Goal: Task Accomplishment & Management: Manage account settings

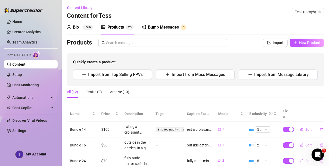
click at [254, 16] on div "Content Library Content for [PERSON_NAME] (tessyh)" at bounding box center [195, 12] width 257 height 16
click at [22, 73] on link "Setup" at bounding box center [17, 75] width 10 height 4
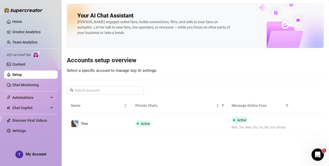
click at [22, 73] on link "Setup" at bounding box center [17, 75] width 10 height 4
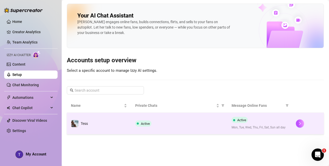
click at [184, 126] on div "Active" at bounding box center [179, 123] width 88 height 6
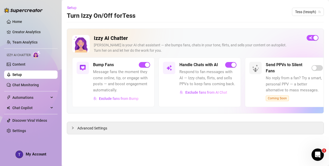
click at [22, 75] on link "Setup" at bounding box center [17, 75] width 10 height 4
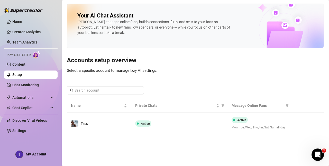
click at [22, 75] on link "Setup" at bounding box center [17, 75] width 10 height 4
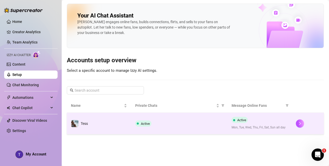
click at [92, 124] on td "Tess" at bounding box center [99, 124] width 64 height 22
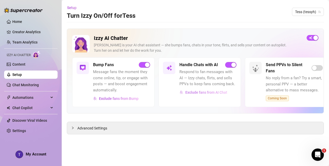
click at [213, 92] on span "Exclude fans from AI Chat" at bounding box center [207, 92] width 42 height 4
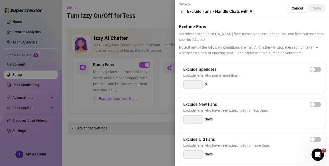
click at [197, 85] on input at bounding box center [193, 85] width 19 height 8
click at [315, 68] on button "button" at bounding box center [315, 70] width 11 height 6
drag, startPoint x: 199, startPoint y: 85, endPoint x: 180, endPoint y: 79, distance: 19.4
click at [180, 79] on div "Exclude Spenders Exclude fans who spent more than: 300 $" at bounding box center [252, 77] width 147 height 31
type input "1"
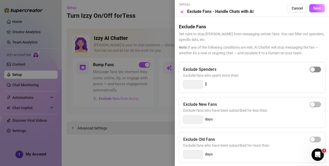
click at [317, 69] on span "button" at bounding box center [315, 70] width 11 height 6
drag, startPoint x: 196, startPoint y: 87, endPoint x: 177, endPoint y: 81, distance: 20.4
click at [178, 82] on div "Settings Preview Exclude Fans - Handle Chats with AI Cancel Save Exclude Fans S…" at bounding box center [252, 83] width 154 height 166
type input "700"
click at [316, 12] on button "Save" at bounding box center [318, 8] width 16 height 8
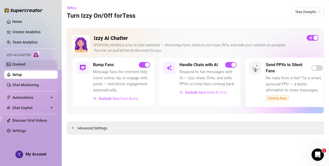
click at [25, 62] on link "Content" at bounding box center [18, 64] width 13 height 4
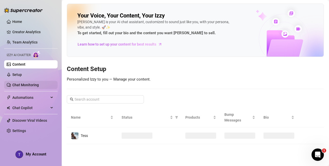
click at [26, 83] on link "Chat Monitoring" at bounding box center [25, 85] width 27 height 4
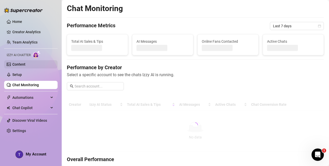
click at [25, 66] on link "Content" at bounding box center [18, 64] width 13 height 4
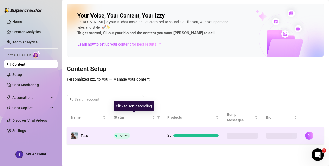
click at [143, 131] on td "Active" at bounding box center [137, 135] width 54 height 17
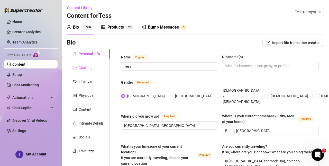
click at [87, 72] on div "Chatting" at bounding box center [88, 68] width 43 height 10
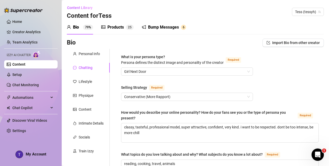
scroll to position [36, 0]
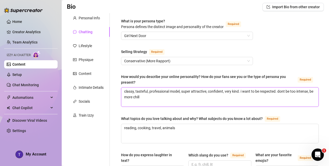
drag, startPoint x: 179, startPoint y: 99, endPoint x: 174, endPoint y: 96, distance: 6.0
click at [174, 96] on textarea "classy, tasteful, professional model, super attractive, confident, very kind. i…" at bounding box center [219, 96] width 197 height 19
drag, startPoint x: 242, startPoint y: 98, endPoint x: 187, endPoint y: 74, distance: 60.3
click at [187, 74] on div "How would you describe your online personality? How do your fans see you or the…" at bounding box center [220, 90] width 198 height 33
click at [191, 107] on span "classy, tasteful, professional model, super attractive, confident, very kind. i…" at bounding box center [220, 97] width 198 height 20
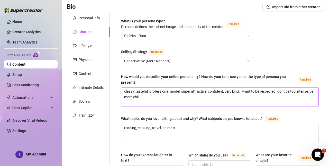
drag, startPoint x: 149, startPoint y: 91, endPoint x: 168, endPoint y: 102, distance: 21.4
click at [168, 102] on textarea "classy, tasteful, professional model, super attractive, confident, very kind. i…" at bounding box center [219, 96] width 197 height 19
type textarea "classy, tasteful,"
type textarea "classy, tasteful, n"
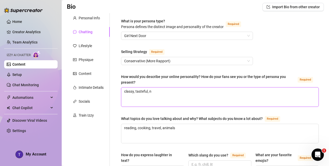
type textarea "classy, tasteful, no"
type textarea "classy, tasteful, not"
type textarea "classy, tasteful, not t"
type textarea "classy, tasteful, not to"
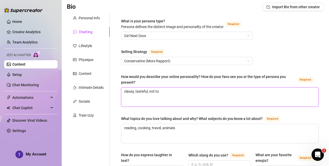
type textarea "classy, tasteful, not too"
type textarea "classy, tasteful, not to"
type textarea "classy, tasteful, not t"
type textarea "classy, tasteful, not"
type textarea "classy, tasteful, not i"
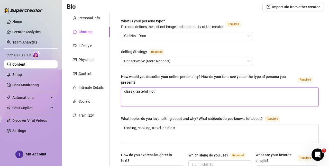
type textarea "classy, tasteful, not in"
type textarea "classy, tasteful, not int"
type textarea "classy, tasteful, not inte"
type textarea "classy, tasteful, not inten"
type textarea "classy, tasteful, not intens"
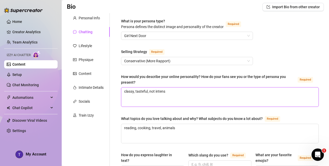
type textarea "classy, tasteful, not intense"
type textarea "classy, tasteful, not intense,"
type textarea "classy, tasteful, not intense, s"
type textarea "classy, tasteful, not intense, st"
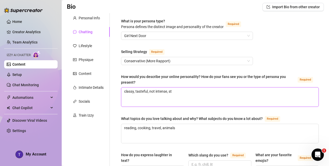
type textarea "classy, tasteful, not intense, sta"
type textarea "classy, tasteful, not intense, [PERSON_NAME]"
type textarea "classy, tasteful, not intense, stand"
type textarea "classy, tasteful, not intense, stand o"
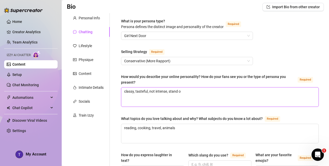
type textarea "classy, tasteful, not intense, stand of"
type textarea "classy, tasteful, not intense, stand off"
type textarea "classy, tasteful, not intense, stand offi"
type textarea "classy, tasteful, not intense, stand offis"
type textarea "classy, tasteful, not intense, stand offish"
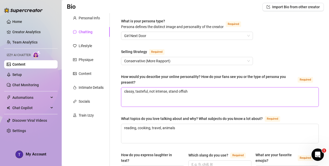
type textarea "classy, tasteful, not intense, stand offishn"
type textarea "classy, tasteful, not intense, stand offish"
type textarea "classy, tasteful, not intense, stand offish,"
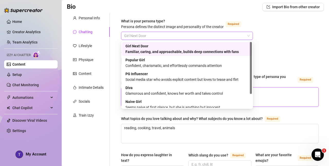
click at [168, 33] on span "Girl Next Door" at bounding box center [187, 36] width 126 height 8
type textarea "classy, tasteful, not intense, stand offish,"
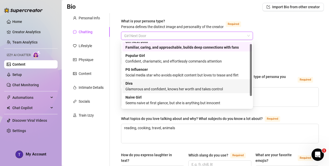
scroll to position [0, 0]
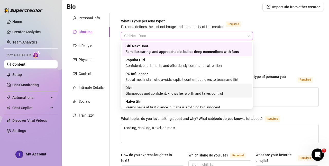
click at [183, 88] on div "[PERSON_NAME] and confident, knows her worth and takes control" at bounding box center [188, 90] width 124 height 11
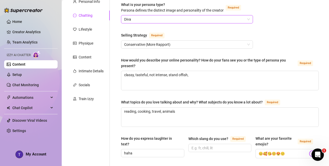
scroll to position [49, 0]
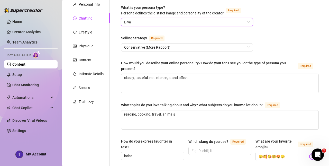
click at [172, 23] on span "Diva" at bounding box center [187, 22] width 126 height 8
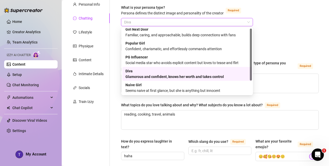
scroll to position [0, 0]
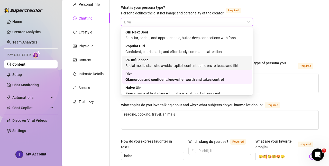
click at [212, 66] on div "Social media star who avoids explicit content but loves to tease and flirt" at bounding box center [188, 66] width 124 height 6
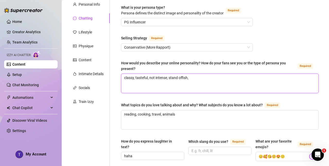
click at [239, 84] on textarea "classy, tasteful, not intense, stand offish," at bounding box center [219, 83] width 197 height 19
type textarea "classy, tasteful, not intense, stand offish, h"
type textarea "classy, tasteful, not intense, stand offish, ha"
type textarea "classy, tasteful, not intense, stand offish, has"
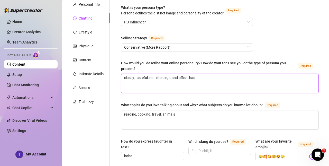
type textarea "classy, tasteful, not intense, stand offish, has t"
type textarea "classy, tasteful, not intense, stand offish, has to"
type textarea "classy, tasteful, not intense, stand offish, has to e"
type textarea "classy, tasteful, not intense, stand offish, has to ea"
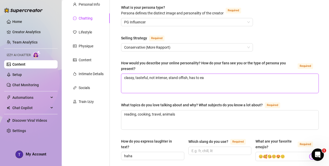
type textarea "classy, tasteful, not intense, stand offish, has to ear"
type textarea "classy, tasteful, not intense, stand offish, has to earn"
type textarea "classy, tasteful, not intense, stand offish, has to earn o"
type textarea "classy, tasteful, not intense, stand offish, has to earn ot"
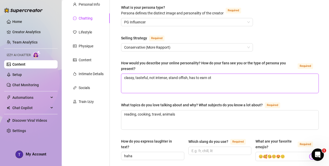
type textarea "classy, tasteful, not intense, stand offish, has to earn o"
type textarea "classy, tasteful, not intense, stand offish, has to earn"
type textarea "classy, tasteful, not intense, stand offish, has to earn t"
type textarea "classy, tasteful, not intense, stand offish, has to earn to"
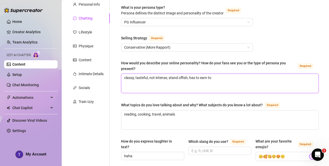
type textarea "classy, tasteful, not intense, stand offish, has to earn to b"
type textarea "classy, tasteful, not intense, stand offish, has to earn to"
type textarea "classy, tasteful, not intense, stand offish, has to earn to t"
type textarea "classy, tasteful, not intense, stand offish, has to earn to tr"
type textarea "classy, tasteful, not intense, stand offish, has to earn to tru"
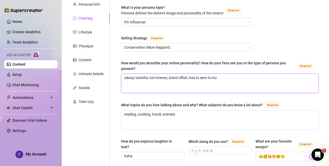
type textarea "classy, tasteful, not intense, stand offish, has to earn to trus"
type textarea "classy, tasteful, not intense, stand offish, has to earn to trust"
type textarea "classy, tasteful, not intense, stand offish, has to earn to trust,"
type textarea "classy, tasteful, not intense, stand offish, has to earn to trust, i"
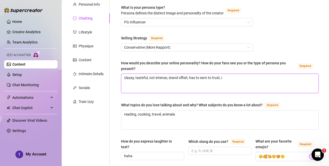
type textarea "classy, tasteful, not intense, stand offish, has to earn to trust, im"
type textarea "classy, tasteful, not intense, stand offish, has to earn to trust, im a"
type textarea "classy, tasteful, not intense, stand offish, has to earn to trust, im an"
type textarea "classy, tasteful, not intense, stand offish, has to earn to trust, im [PERSON_N…"
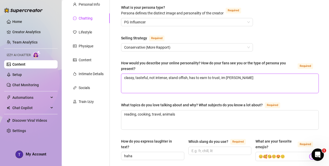
type textarea "classy, tasteful, not intense, stand offish, has to earn to trust, im an"
type textarea "classy, tasteful, not intense, stand offish, has to earn to trust, im an a"
type textarea "classy, tasteful, not intense, stand offish, has to earn to trust, im an au"
type textarea "classy, tasteful, not intense, stand offish, has to earn to trust, im an aus"
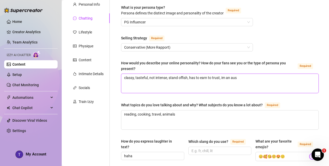
type textarea "classy, tasteful, not intense, stand offish, has to earn to trust, im an aust"
type textarea "classy, tasteful, not intense, stand offish, has to earn to trust, im an austr"
type textarea "classy, tasteful, not intense, stand offish, has to earn to trust, im an austra"
type textarea "classy, tasteful, not intense, stand offish, has to earn to trust, im an austral"
type textarea "classy, tasteful, not intense, stand offish, has to earn to trust, im an austra…"
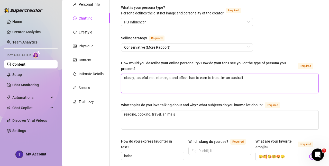
type textarea "classy, tasteful, not intense, stand offish, has to earn to trust, im an austra…"
type textarea "classy, tasteful, not intense, stand offish, has to earn to trust, im an [DEMOG…"
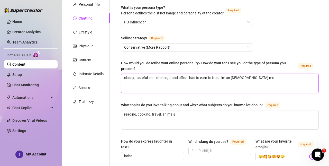
type textarea "classy, tasteful, not intense, stand offish, has to earn to trust, im an Austra…"
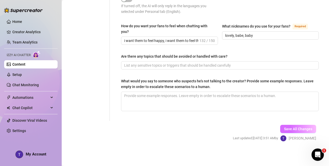
type textarea "classy, tasteful, not intense, stand offish, has to earn to trust, im an [DEMOG…"
click at [295, 130] on div "Save All Changes Last updated: [DATE] 3:51 AM by [PERSON_NAME]" at bounding box center [274, 133] width 99 height 24
click at [305, 130] on span "Save All Changes" at bounding box center [298, 129] width 28 height 4
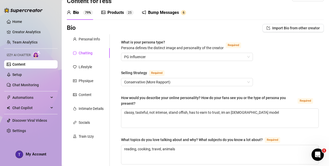
scroll to position [12, 0]
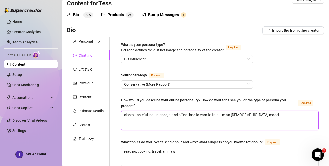
click at [264, 123] on textarea "classy, tasteful, not intense, stand offish, has to earn to trust, im an [DEMOG…" at bounding box center [219, 120] width 197 height 19
type textarea "classy, tasteful, not intense, stand offish, has to earn to trust, im an [DEMOG…"
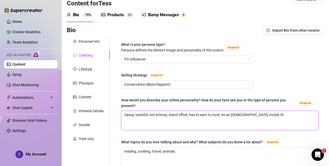
type textarea "classy, tasteful, not intense, stand offish, has to earn to trust, im an [DEMOG…"
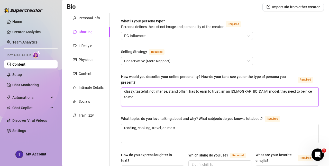
scroll to position [33, 0]
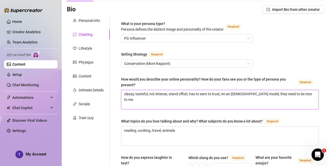
drag, startPoint x: 308, startPoint y: 96, endPoint x: 260, endPoint y: 93, distance: 48.2
click at [260, 93] on textarea "classy, tasteful, not intense, stand offish, has to earn to trust, im an [DEMOG…" at bounding box center [219, 99] width 197 height 19
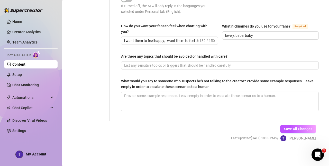
scroll to position [328, 0]
click at [306, 129] on span "Save All Changes" at bounding box center [298, 129] width 28 height 4
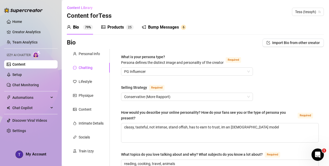
scroll to position [0, 0]
click at [168, 30] on div "Bump Messages" at bounding box center [163, 27] width 31 height 6
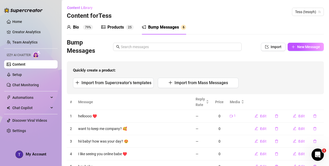
click at [81, 31] on div "Bio 79%" at bounding box center [80, 27] width 26 height 14
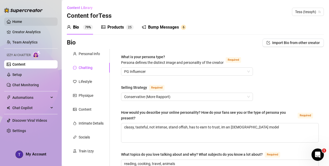
click at [22, 23] on link "Home" at bounding box center [17, 22] width 10 height 4
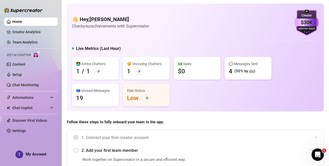
click at [22, 20] on link "Home" at bounding box center [17, 22] width 10 height 4
click at [22, 23] on link "Home" at bounding box center [17, 22] width 10 height 4
click at [22, 20] on link "Home" at bounding box center [17, 22] width 10 height 4
click at [32, 9] on img at bounding box center [23, 10] width 39 height 5
